Goal: Task Accomplishment & Management: Use online tool/utility

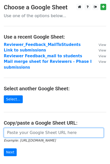
click at [37, 131] on input "url" at bounding box center [54, 133] width 100 height 10
paste input "https://docs.google.com/spreadsheets/d/1pykGyFmR7b36pw0JY3u1qSNeC14TMoSWuHnjHns…"
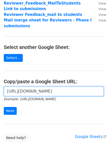
scroll to position [58, 0]
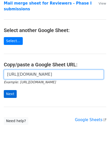
type input "https://docs.google.com/spreadsheets/d/1pykGyFmR7b36pw0JY3u1qSNeC14TMoSWuHnjHns…"
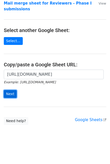
scroll to position [0, 0]
click at [12, 91] on input "Next" at bounding box center [10, 94] width 13 height 8
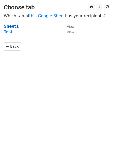
click at [9, 25] on strong "Sheet1" at bounding box center [11, 26] width 15 height 5
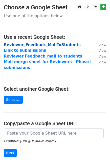
click at [29, 45] on strong "Reviewer_Feedback_MailToStudents" at bounding box center [42, 44] width 77 height 5
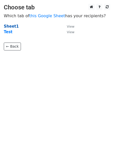
click at [10, 26] on strong "Sheet1" at bounding box center [11, 26] width 15 height 5
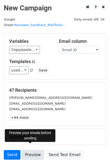
click at [34, 151] on link "Preview" at bounding box center [33, 155] width 22 height 10
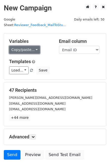
click at [24, 46] on link "Copy/paste..." at bounding box center [24, 50] width 31 height 8
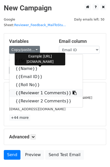
click at [73, 90] on icon at bounding box center [75, 92] width 4 height 4
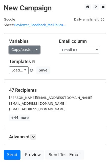
click at [30, 46] on link "Copy/paste..." at bounding box center [24, 50] width 31 height 8
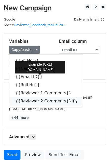
click at [73, 99] on icon at bounding box center [75, 101] width 4 height 4
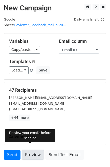
click at [30, 150] on link "Preview" at bounding box center [33, 155] width 22 height 10
click at [26, 150] on link "Preview" at bounding box center [33, 155] width 22 height 10
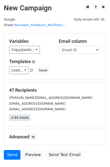
click at [14, 114] on link "+44 more" at bounding box center [19, 117] width 21 height 6
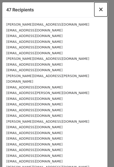
click at [99, 9] on span "×" at bounding box center [101, 9] width 5 height 7
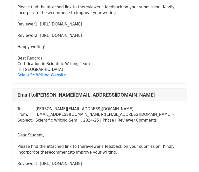
scroll to position [787, 0]
